Goal: Task Accomplishment & Management: Use online tool/utility

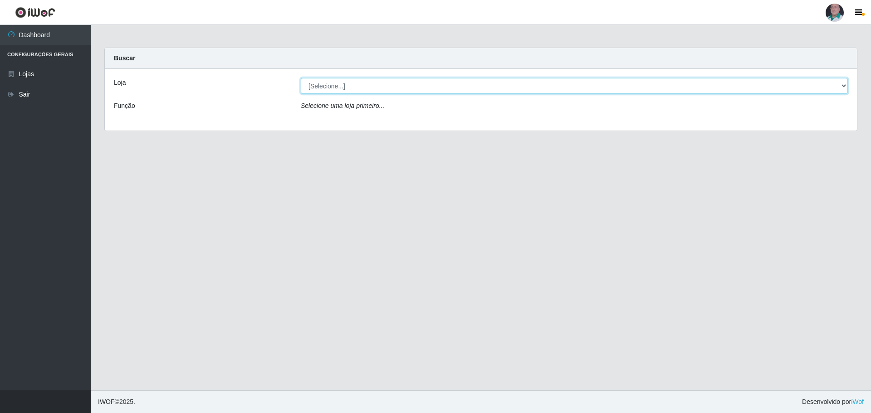
click at [847, 91] on select "[Selecione...] Mar Vermelho - Loja 05" at bounding box center [574, 86] width 547 height 16
select select "252"
click at [301, 78] on select "[Selecione...] Mar Vermelho - Loja 05" at bounding box center [574, 86] width 547 height 16
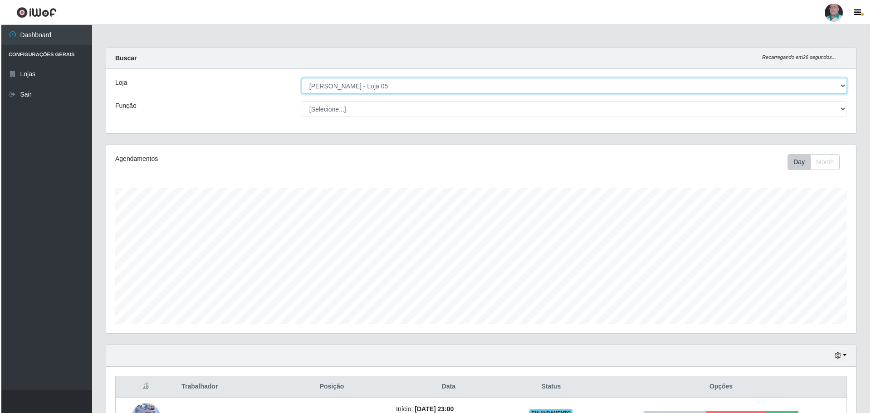
scroll to position [227, 0]
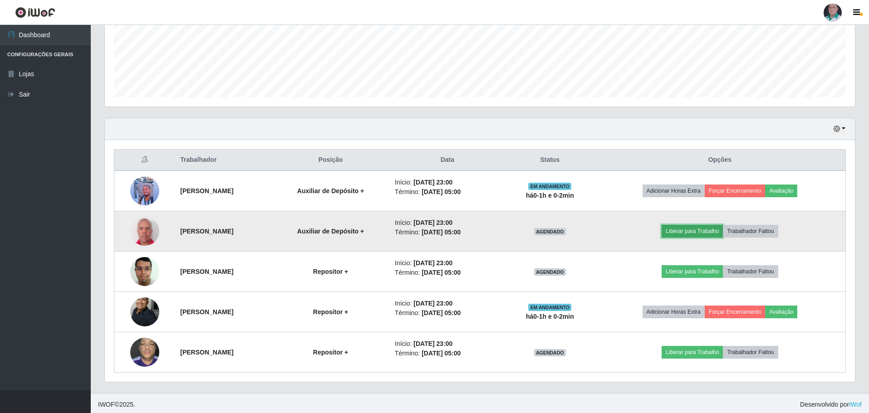
click at [684, 231] on button "Liberar para Trabalho" at bounding box center [692, 231] width 61 height 13
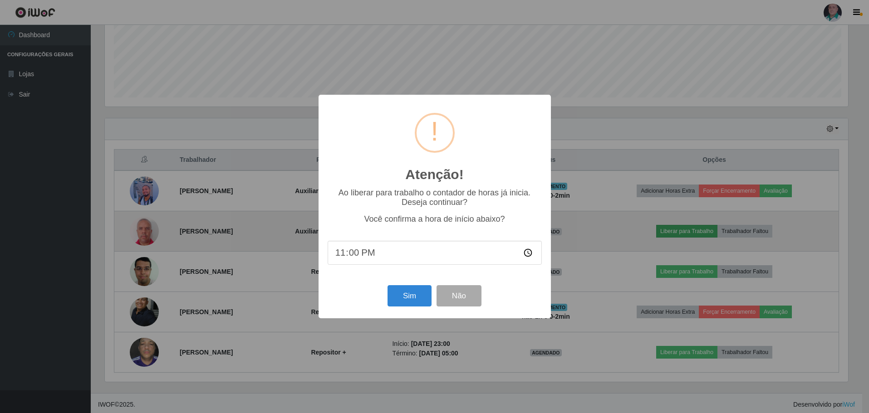
scroll to position [188, 746]
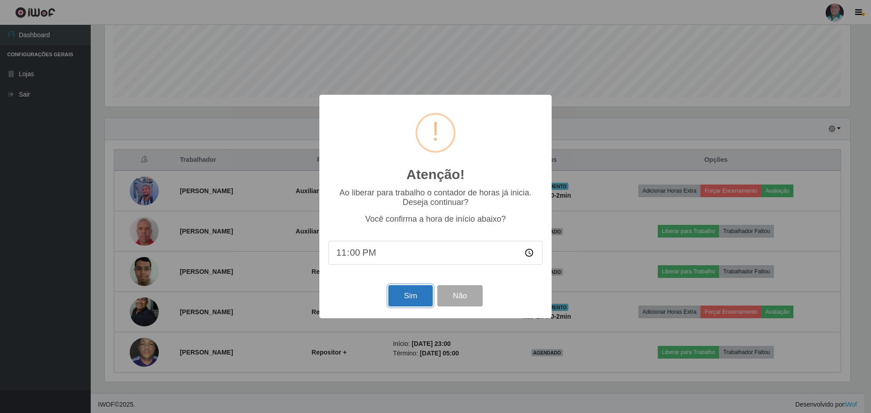
click at [400, 297] on button "Sim" at bounding box center [410, 295] width 44 height 21
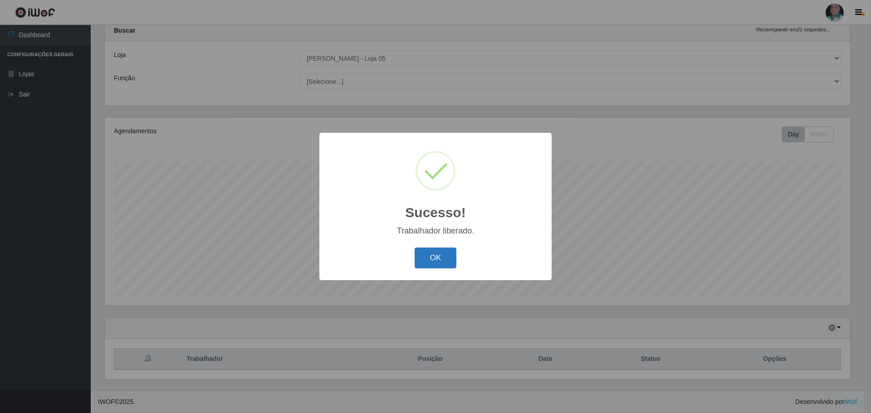
click at [450, 252] on button "OK" at bounding box center [436, 258] width 42 height 21
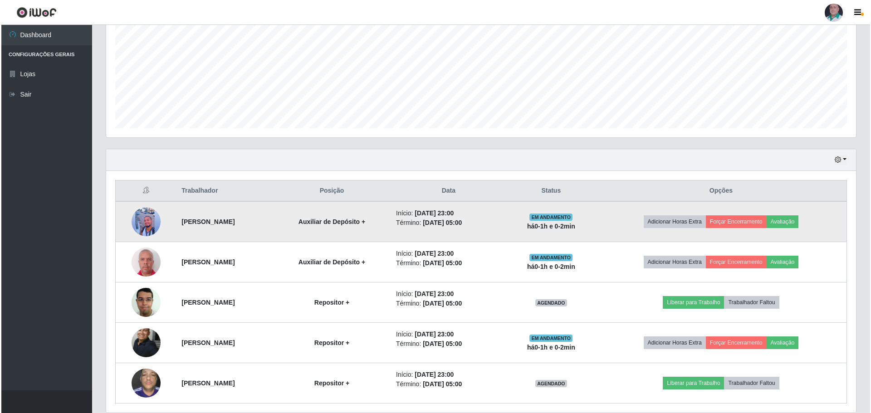
scroll to position [230, 0]
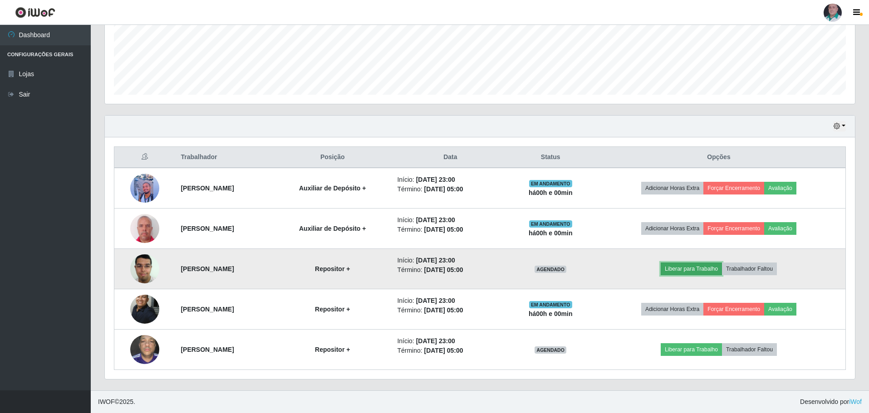
click at [707, 270] on button "Liberar para Trabalho" at bounding box center [691, 269] width 61 height 13
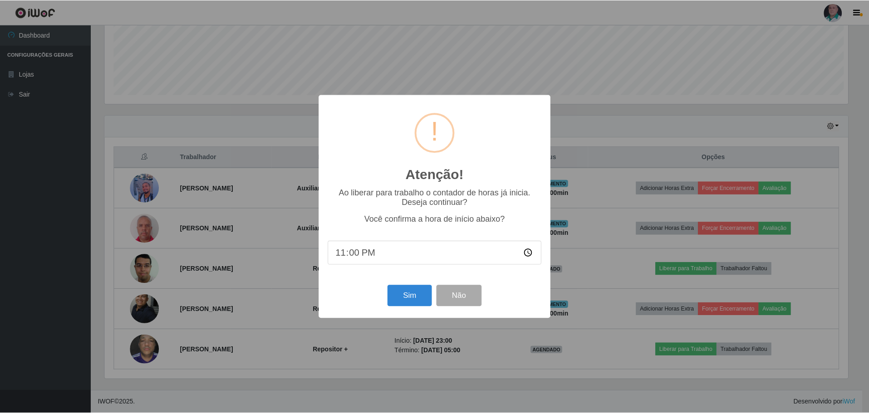
scroll to position [188, 746]
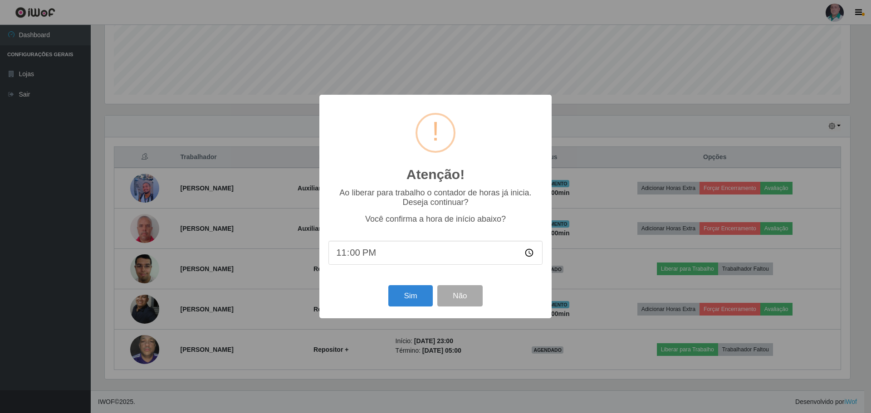
click at [409, 286] on div "Sim Não" at bounding box center [436, 296] width 214 height 26
click at [408, 300] on button "Sim" at bounding box center [410, 295] width 44 height 21
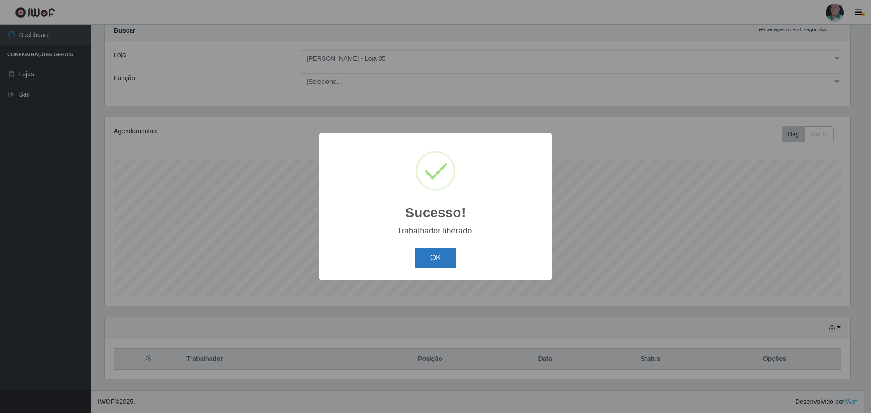
click at [448, 263] on button "OK" at bounding box center [436, 258] width 42 height 21
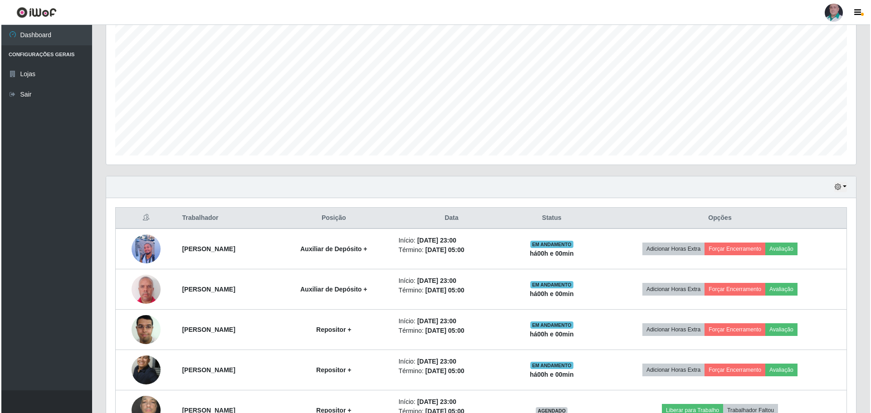
scroll to position [230, 0]
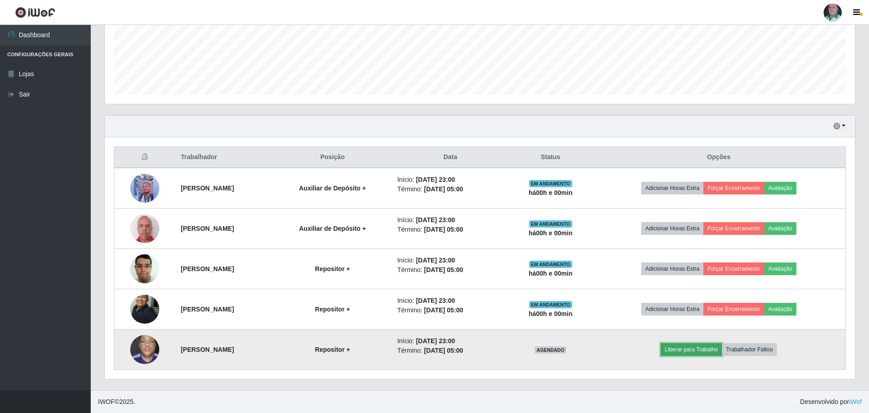
click at [718, 347] on button "Liberar para Trabalho" at bounding box center [691, 350] width 61 height 13
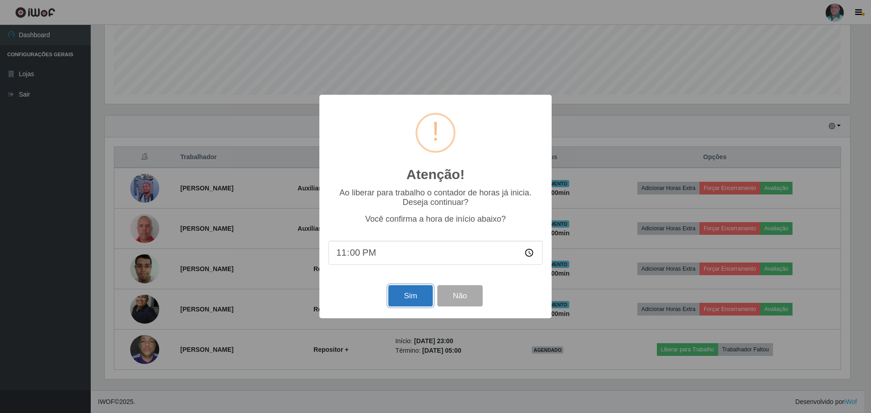
click at [417, 296] on button "Sim" at bounding box center [410, 295] width 44 height 21
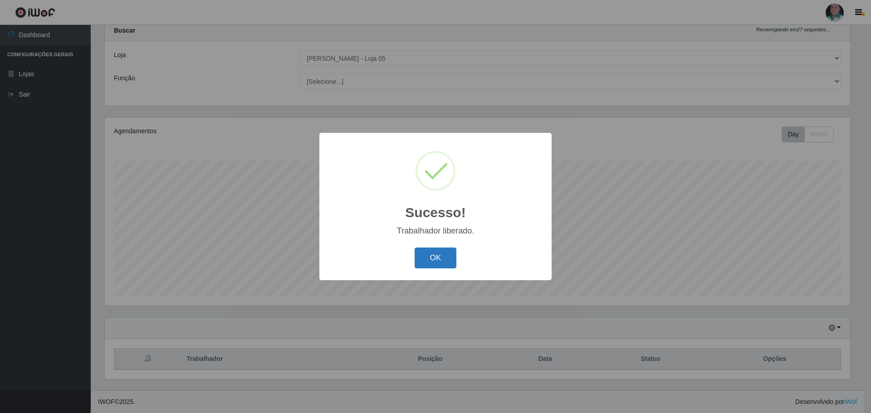
click at [434, 253] on button "OK" at bounding box center [436, 258] width 42 height 21
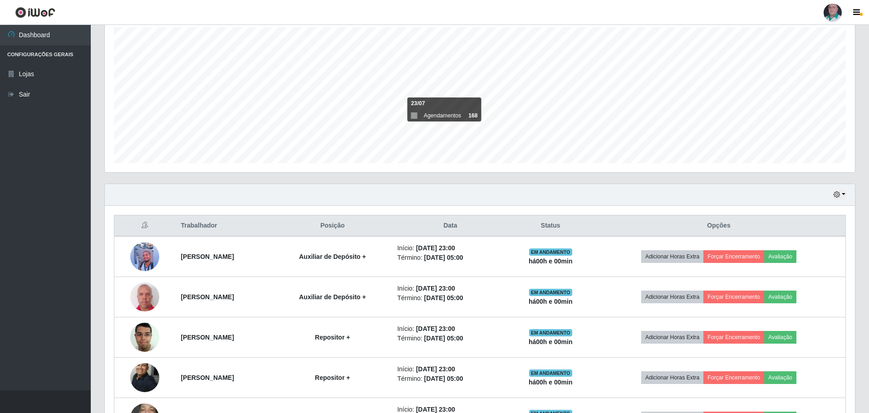
scroll to position [230, 0]
